Goal: Communication & Community: Answer question/provide support

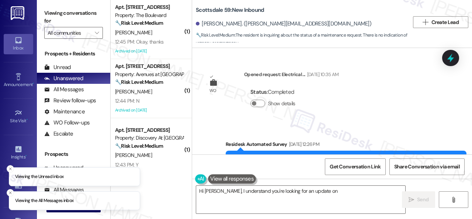
scroll to position [1221, 0]
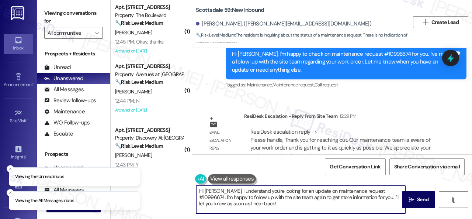
drag, startPoint x: 260, startPoint y: 203, endPoint x: 145, endPoint y: 176, distance: 119.0
click at [145, 176] on div "( 1 ) Apt. 5022, 4800 Skyline Dr Property: The Boulevard 🔧 Risk Level: Medium T…" at bounding box center [291, 109] width 361 height 219
paste textarea "ey, I have an update on your concern. The site team stated that the maintenance…"
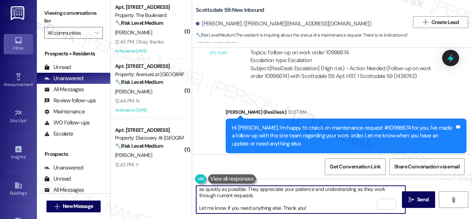
scroll to position [0, 0]
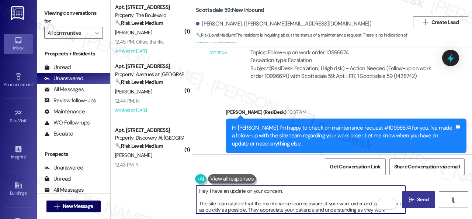
type textarea "Hey, I have an update on your concern. The site team stated that the maintenanc…"
click at [409, 198] on icon "" at bounding box center [412, 200] width 6 height 6
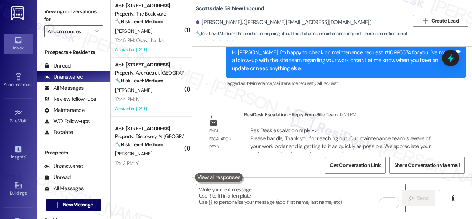
scroll to position [2, 0]
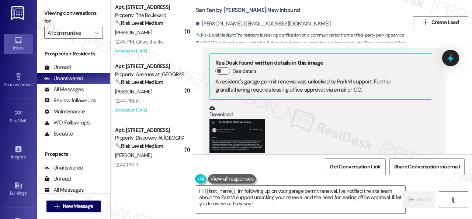
scroll to position [1081, 0]
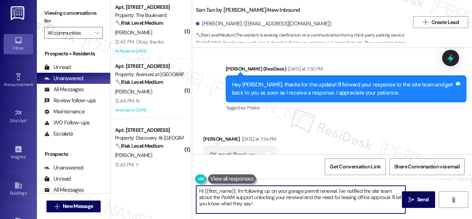
drag, startPoint x: 237, startPoint y: 191, endPoint x: 263, endPoint y: 212, distance: 33.5
click at [268, 209] on textarea "Hi {{first_name}}, I'm following up on your garage permit renewal. I've notifie…" at bounding box center [300, 199] width 209 height 28
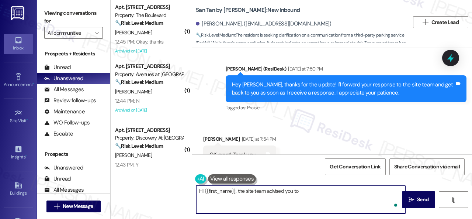
paste textarea "cc the leasing office in the email so we can confirm, use the email leasing.san…"
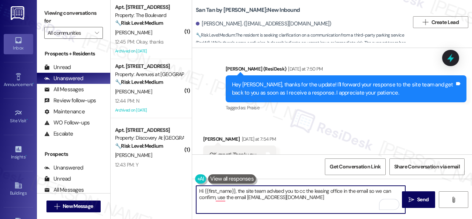
click at [379, 193] on textarea "Hi {{first_name}}, the site team advised you to cc the leasing office in the em…" at bounding box center [300, 199] width 209 height 28
click at [218, 197] on textarea "Hi {{first_name}}, the site team advised you to cc the leasing office in the em…" at bounding box center [300, 199] width 209 height 28
drag, startPoint x: 218, startPoint y: 196, endPoint x: 247, endPoint y: 198, distance: 28.5
click at [247, 198] on textarea "Hi {{first_name}}, the site team advised you to cc the leasing office in the em…" at bounding box center [300, 199] width 209 height 28
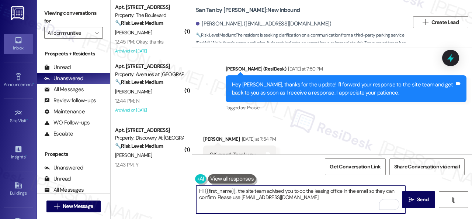
click at [344, 197] on textarea "Hi {{first_name}}, the site team advised you to cc the leasing office in the em…" at bounding box center [300, 199] width 209 height 28
type textarea "Hi {{first_name}}, the site team advised you to cc the leasing office in the em…"
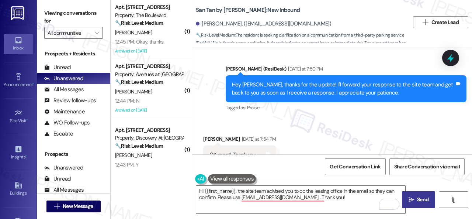
click at [419, 200] on span "Send" at bounding box center [422, 199] width 11 height 8
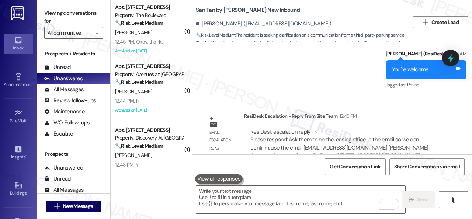
scroll to position [2, 0]
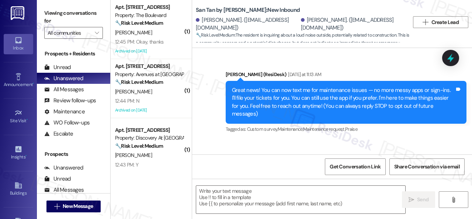
type textarea "Fetching suggested responses. Please feel free to read through the conversation…"
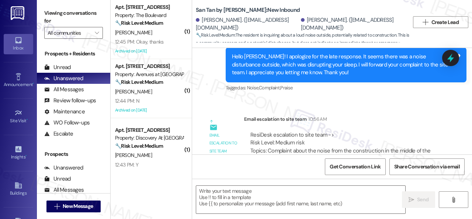
scroll to position [187, 0]
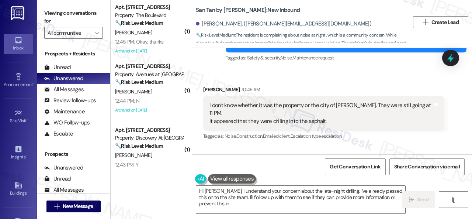
scroll to position [918, 0]
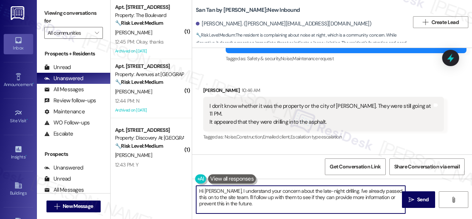
drag, startPoint x: 242, startPoint y: 205, endPoint x: 189, endPoint y: 188, distance: 55.7
click at [189, 188] on div "( 1 ) Apt. [STREET_ADDRESS] Property: The Boulevard 🔧 Risk Level: Medium The re…" at bounding box center [291, 109] width 361 height 219
click at [218, 195] on textarea "Hi [PERSON_NAME], I understand your concern about the late-night drilling. I've…" at bounding box center [300, 199] width 209 height 28
drag, startPoint x: 217, startPoint y: 188, endPoint x: 253, endPoint y: 205, distance: 39.6
click at [253, 205] on textarea "Hi [PERSON_NAME], I understand your concern about the late-night drilling. I've…" at bounding box center [300, 199] width 209 height 28
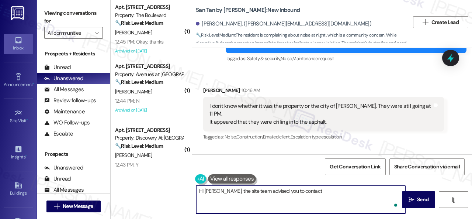
paste textarea "contact gilbert pd for noise complaints regarding other neighborhoods, Santan B…"
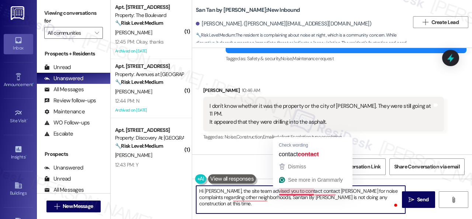
click at [296, 193] on textarea "Hi Kahti, the site team advised you to contact contact gilbert pd for noise com…" at bounding box center [300, 199] width 209 height 28
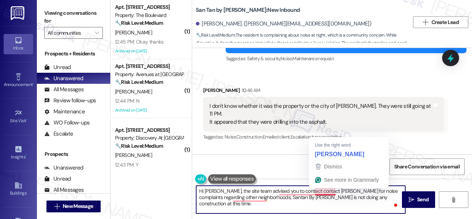
drag, startPoint x: 296, startPoint y: 193, endPoint x: 317, endPoint y: 192, distance: 20.3
click at [317, 192] on textarea "Hi Kahti, the site team advised you to contact contact gilbert pd for noise com…" at bounding box center [300, 199] width 209 height 28
drag, startPoint x: 319, startPoint y: 190, endPoint x: 313, endPoint y: 190, distance: 6.6
click at [313, 190] on textarea "Hi Kahti, the site team advised you to contact Gilbert pd for noise complaints …" at bounding box center [300, 199] width 209 height 28
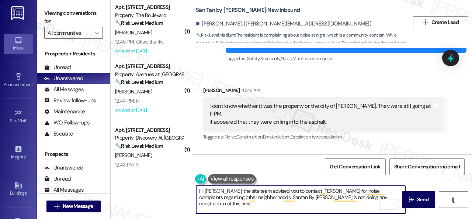
click at [234, 197] on textarea "Hi Kahti, the site team advised you to contact Gilbert PD for noise complaints …" at bounding box center [300, 199] width 209 height 28
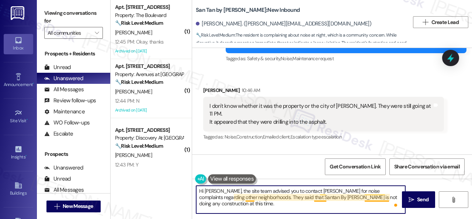
click at [317, 197] on textarea "Hi Kahti, the site team advised you to contact Gilbert PD for noise complaints …" at bounding box center [300, 199] width 209 height 28
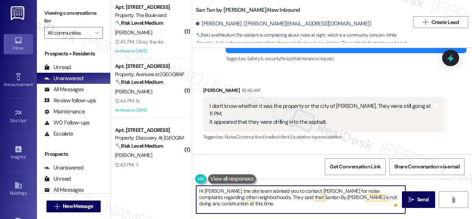
click at [354, 202] on textarea "Hi Kahti, the site team advised you to contact Gilbert PD for noise complaints …" at bounding box center [300, 199] width 209 height 28
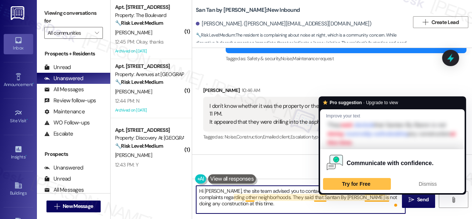
click at [389, 195] on textarea "Hi Kahti, the site team advised you to contact Gilbert PD for noise complaints …" at bounding box center [300, 199] width 209 height 28
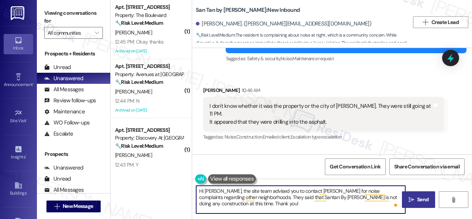
type textarea "Hi Kahti, the site team advised you to contact Gilbert PD for noise complaints …"
click at [417, 200] on span "Send" at bounding box center [422, 199] width 11 height 8
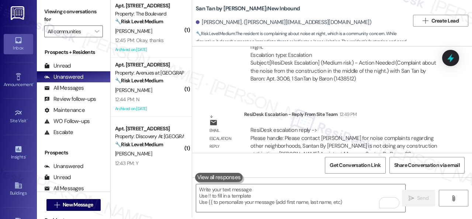
scroll to position [2, 0]
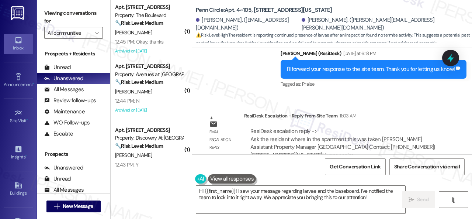
scroll to position [2, 0]
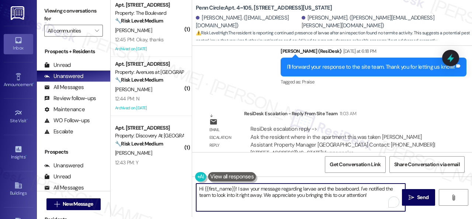
drag, startPoint x: 204, startPoint y: 189, endPoint x: 377, endPoint y: 191, distance: 172.6
click at [377, 191] on textarea "Hi {{first_name}}! I saw your message regarding larvae and the baseboard. I've …" at bounding box center [300, 197] width 209 height 28
click at [380, 194] on textarea "Hi {{first_name}}! I saw your message regarding larvae and the baseboard. I've …" at bounding box center [300, 197] width 209 height 28
drag, startPoint x: 379, startPoint y: 193, endPoint x: 204, endPoint y: 189, distance: 174.8
click at [204, 189] on textarea "Hi {{first_name}}! I saw your message regarding larvae and the baseboard. I've …" at bounding box center [300, 197] width 209 height 28
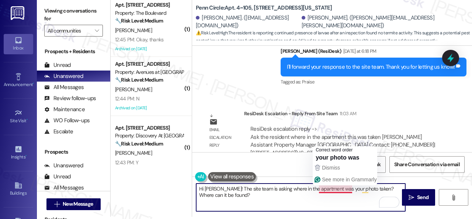
click at [327, 191] on textarea "Hi [PERSON_NAME]! The site team is asking where in the apartment was your photo…" at bounding box center [300, 197] width 209 height 28
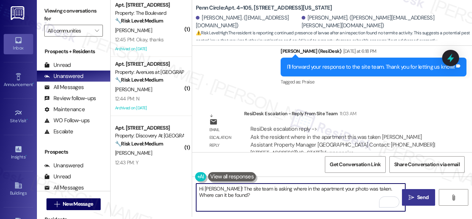
type textarea "Hi [PERSON_NAME]! The site team is asking where in the apartment your photo was…"
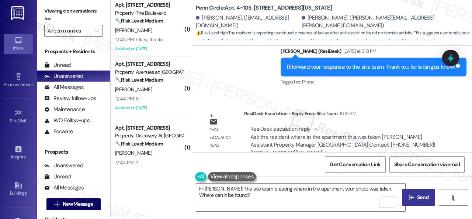
click at [417, 197] on span "Send" at bounding box center [422, 197] width 11 height 8
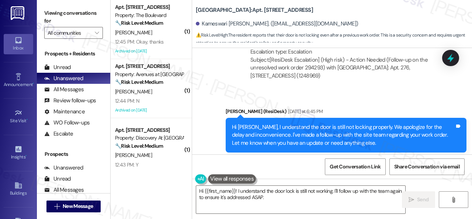
scroll to position [1718, 0]
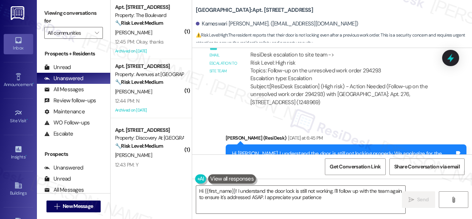
type textarea "Hi {{first_name}}! I understand the door lock is still not working. I'll follow…"
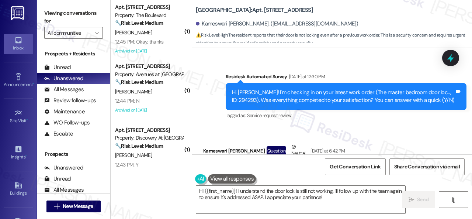
scroll to position [1312, 0]
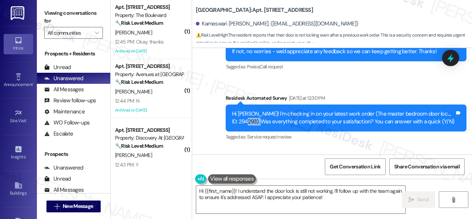
drag, startPoint x: 256, startPoint y: 128, endPoint x: 238, endPoint y: 129, distance: 17.7
click at [238, 126] on div "Hi [PERSON_NAME]! I'm checking in on your latest work order (The master bedroom…" at bounding box center [343, 118] width 223 height 16
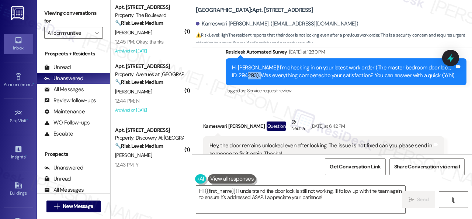
scroll to position [1349, 0]
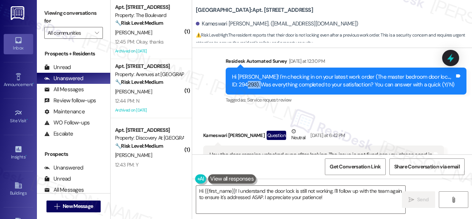
copy div "294293"
drag, startPoint x: 376, startPoint y: 87, endPoint x: 436, endPoint y: 87, distance: 60.1
click at [436, 87] on div "Hi [PERSON_NAME]! I'm checking in on your latest work order (The master bedroom…" at bounding box center [343, 81] width 223 height 16
copy div "The master bedroom door"
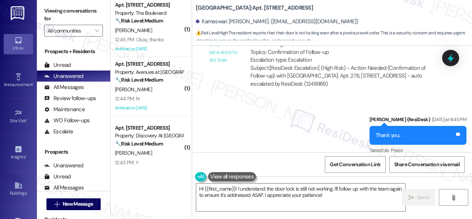
scroll to position [2033, 0]
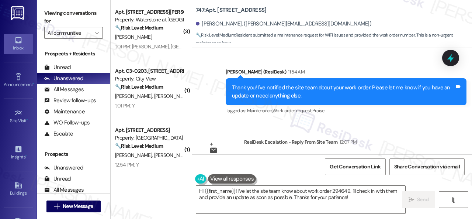
scroll to position [6324, 0]
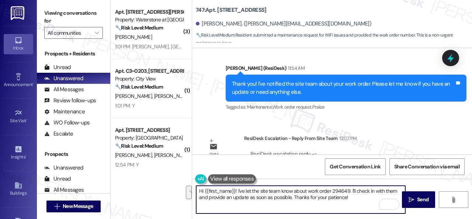
drag, startPoint x: 355, startPoint y: 202, endPoint x: 237, endPoint y: 190, distance: 118.6
click at [237, 190] on textarea "Hi {{first_name}}! I've let the site team know about work order 294649. I'll ch…" at bounding box center [300, 199] width 209 height 28
paste textarea "The site team advised you to contact Xiber regarding your internet/wifi. Their …"
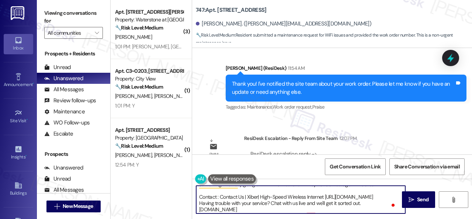
scroll to position [33, 0]
click at [254, 202] on textarea "Hi {{first_name}}! The site team advised you to contact Xiber regarding your in…" at bounding box center [300, 199] width 209 height 28
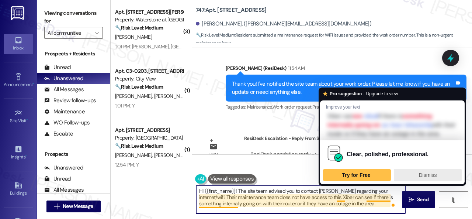
click at [422, 178] on span "Dismiss" at bounding box center [428, 175] width 18 height 6
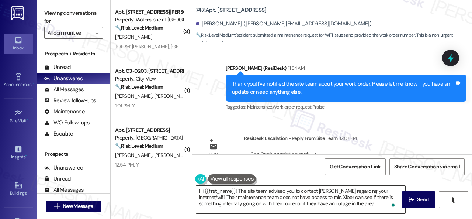
drag, startPoint x: 410, startPoint y: 202, endPoint x: 364, endPoint y: 202, distance: 46.5
click at [364, 202] on div "Hi {{first_name}}! The site team advised you to contact Xiber regarding your in…" at bounding box center [332, 205] width 280 height 55
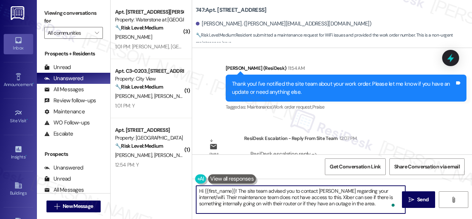
click at [364, 202] on textarea "Hi {{first_name}}! The site team advised you to contact Xiber regarding your in…" at bounding box center [300, 199] width 209 height 28
type textarea "Hi {{first_name}}! The site team advised you to contact Xiber regarding your in…"
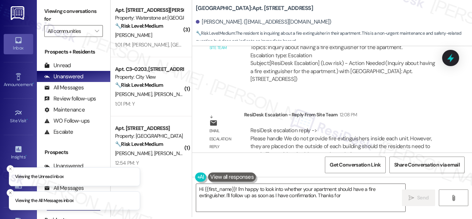
scroll to position [2, 0]
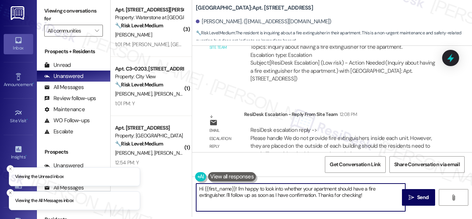
drag, startPoint x: 367, startPoint y: 195, endPoint x: 182, endPoint y: 178, distance: 185.9
click at [148, 171] on div "( 3 ) Apt. 16102, 6855 S Mason Rd Property: Waterstone at Cinco Ranch 🔧 Risk Le…" at bounding box center [291, 107] width 361 height 219
paste textarea "ey, I have an update on your concern. The site team stated that they do not pro…"
type textarea "Hey, I have an update on your concern. The site team stated that they do not pr…"
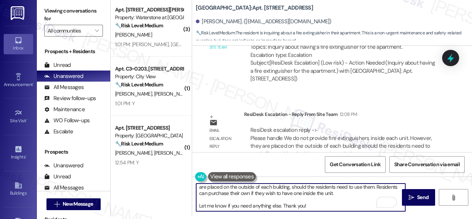
scroll to position [27, 0]
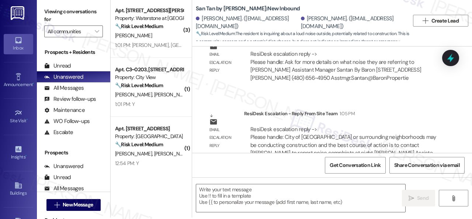
scroll to position [2, 0]
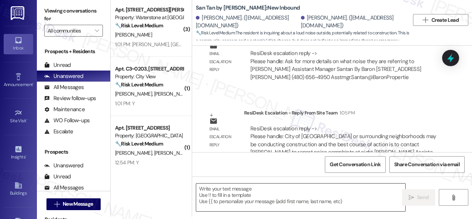
click at [263, 194] on textarea at bounding box center [300, 197] width 209 height 28
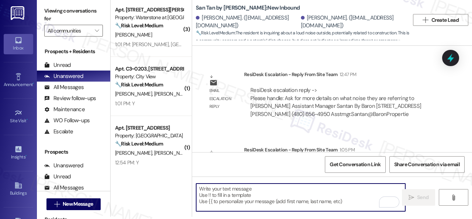
scroll to position [447, 0]
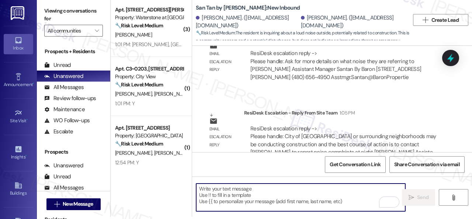
paste textarea "Hey, I have an update on your concern. The site team stated that the City of [G…"
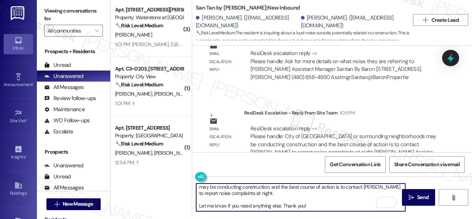
scroll to position [0, 0]
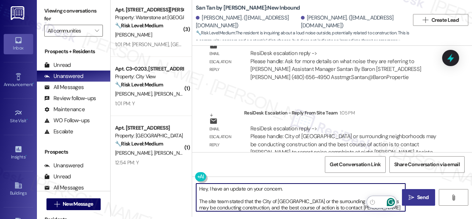
type textarea "Hey, I have an update on your concern. The site team stated that the City of [G…"
click at [417, 197] on span "Send" at bounding box center [422, 197] width 11 height 8
